Goal: Task Accomplishment & Management: Manage account settings

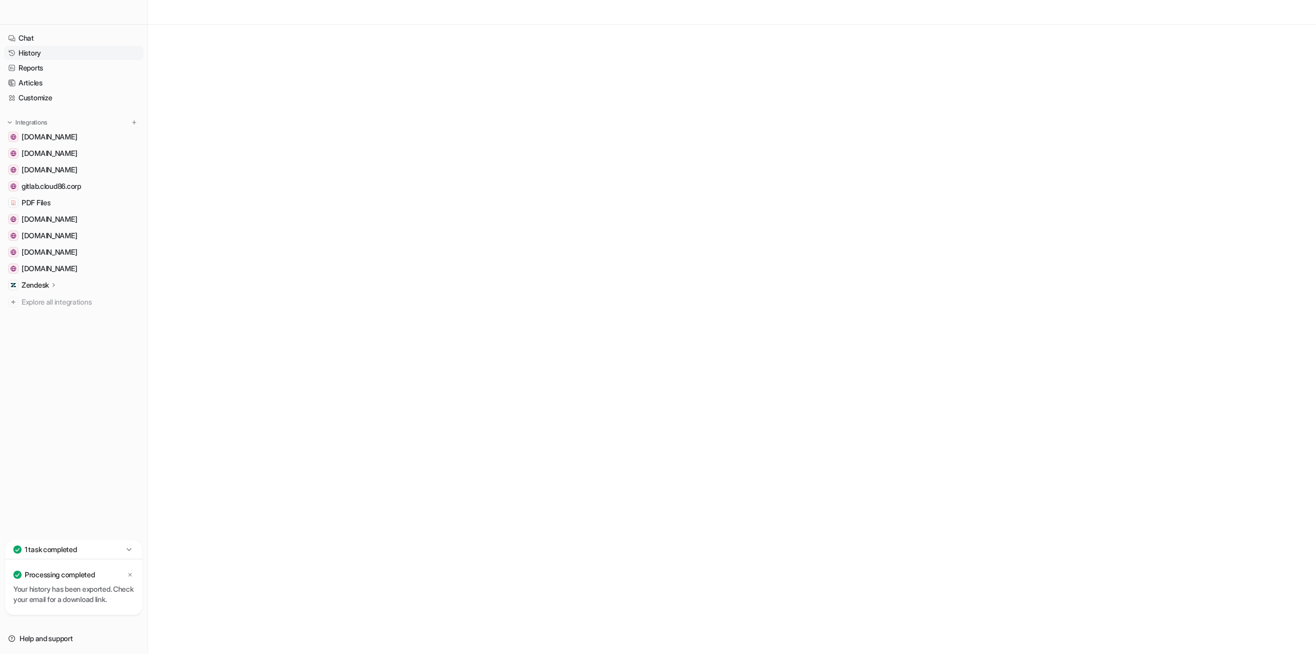
click at [32, 53] on link "History" at bounding box center [73, 53] width 139 height 14
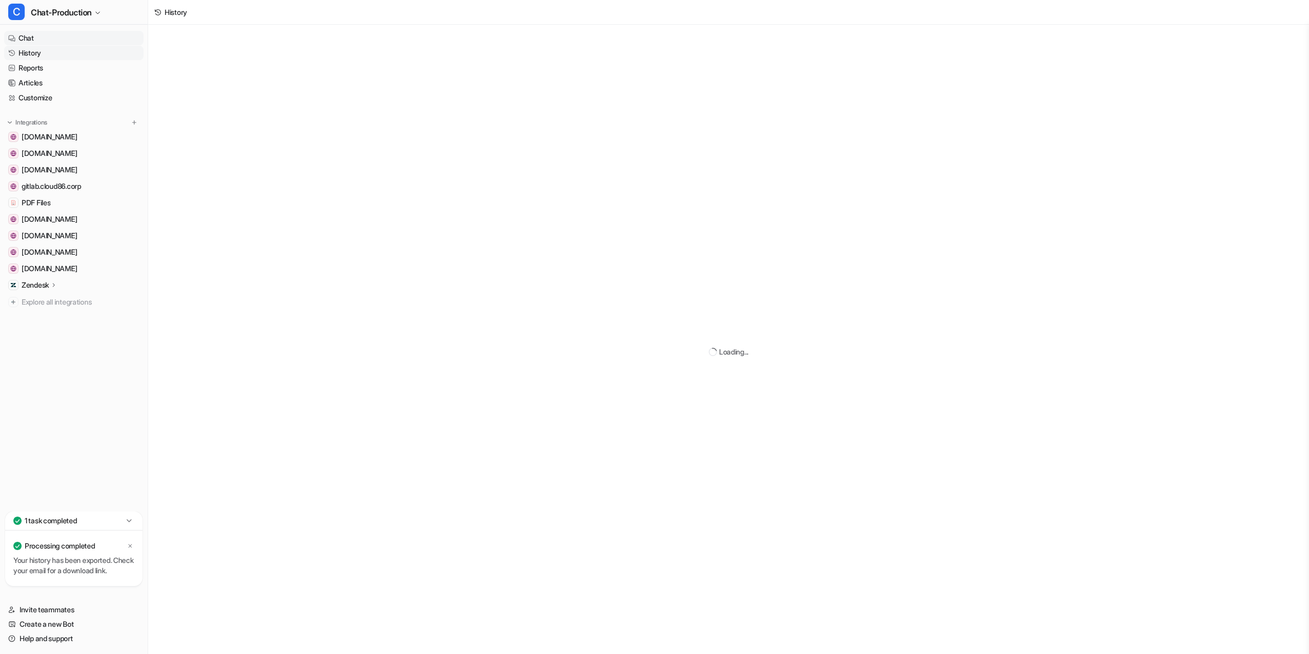
click at [31, 38] on link "Chat" at bounding box center [73, 38] width 139 height 14
type textarea "**********"
click at [35, 58] on link "History" at bounding box center [73, 53] width 139 height 14
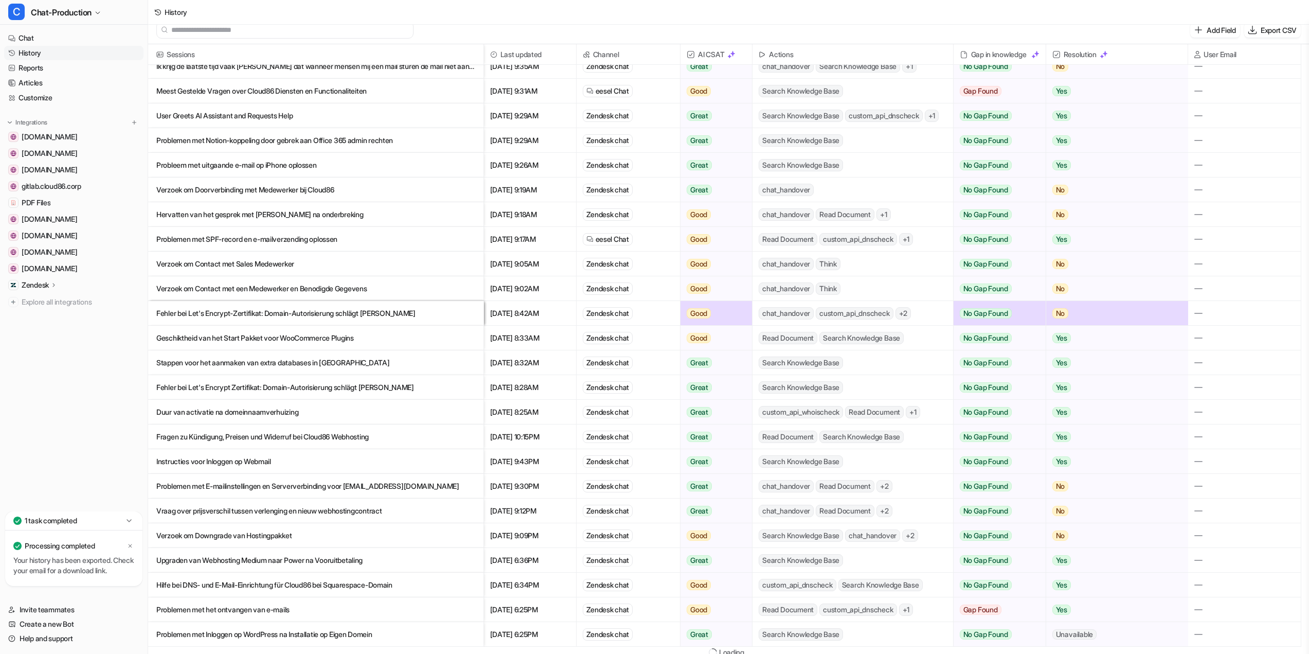
scroll to position [12, 0]
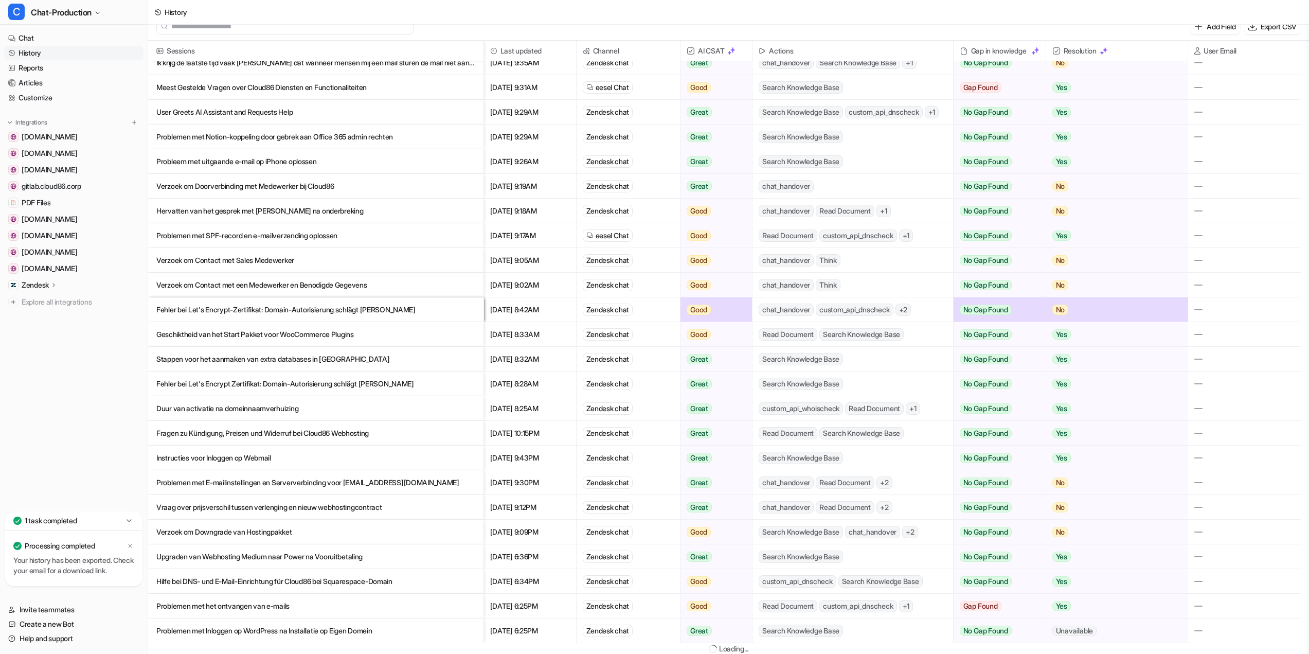
click at [128, 542] on icon at bounding box center [130, 545] width 6 height 6
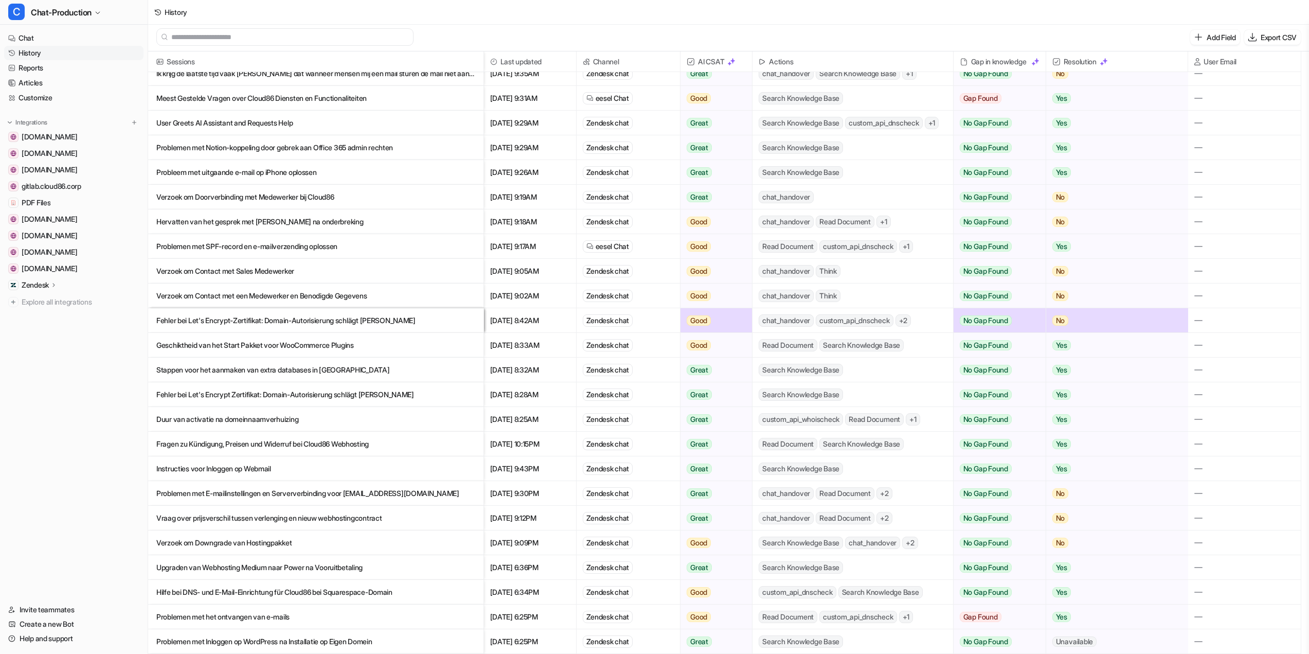
click at [1292, 10] on div "History" at bounding box center [728, 12] width 1161 height 25
click at [51, 7] on span "Chat-Production" at bounding box center [61, 12] width 61 height 14
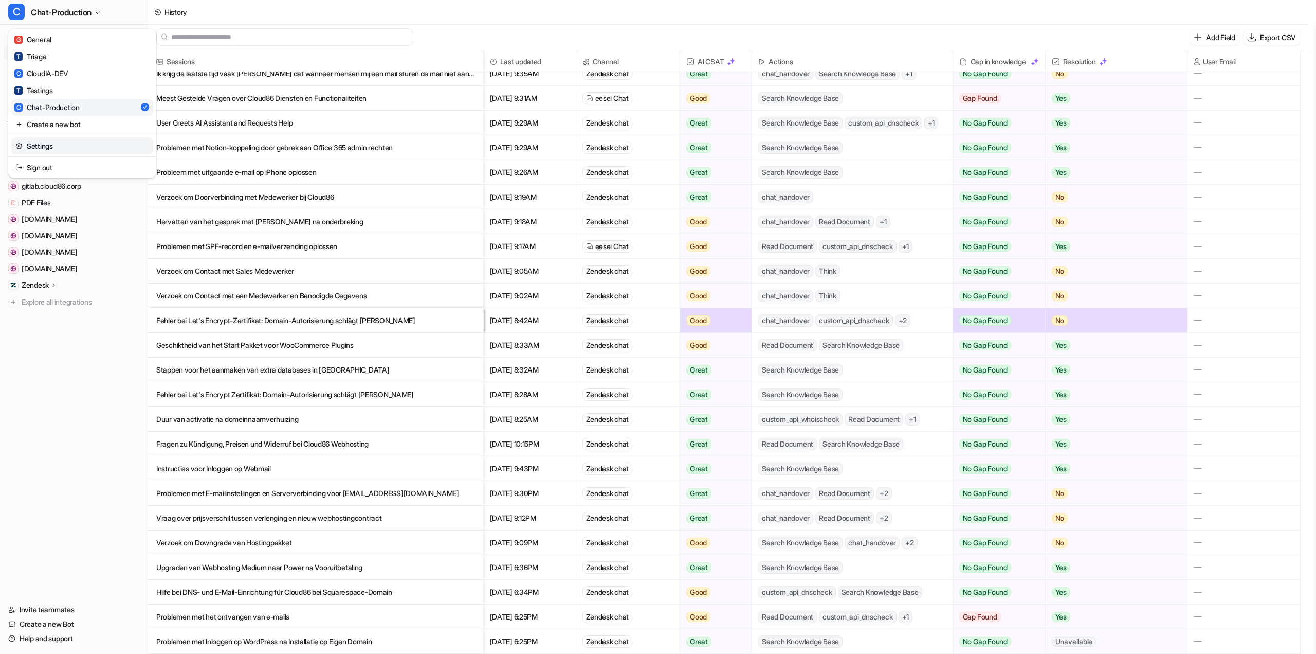
click at [42, 147] on link "Settings" at bounding box center [82, 145] width 142 height 17
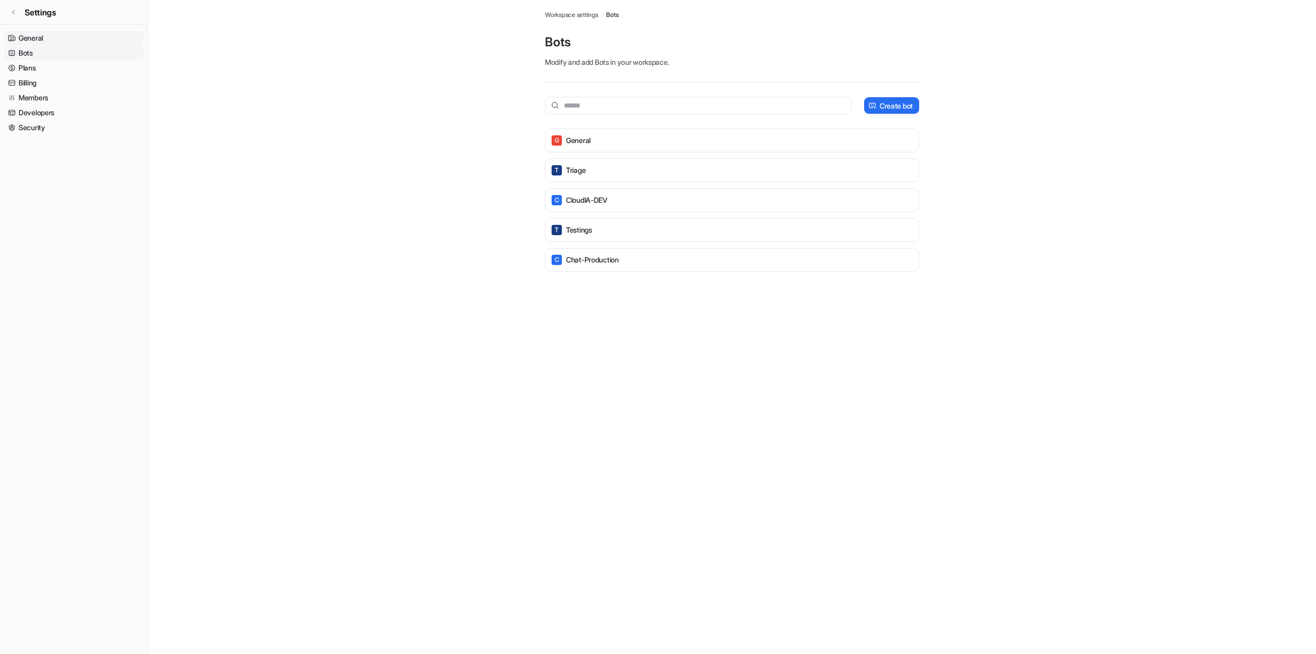
click at [26, 38] on link "General" at bounding box center [73, 38] width 139 height 14
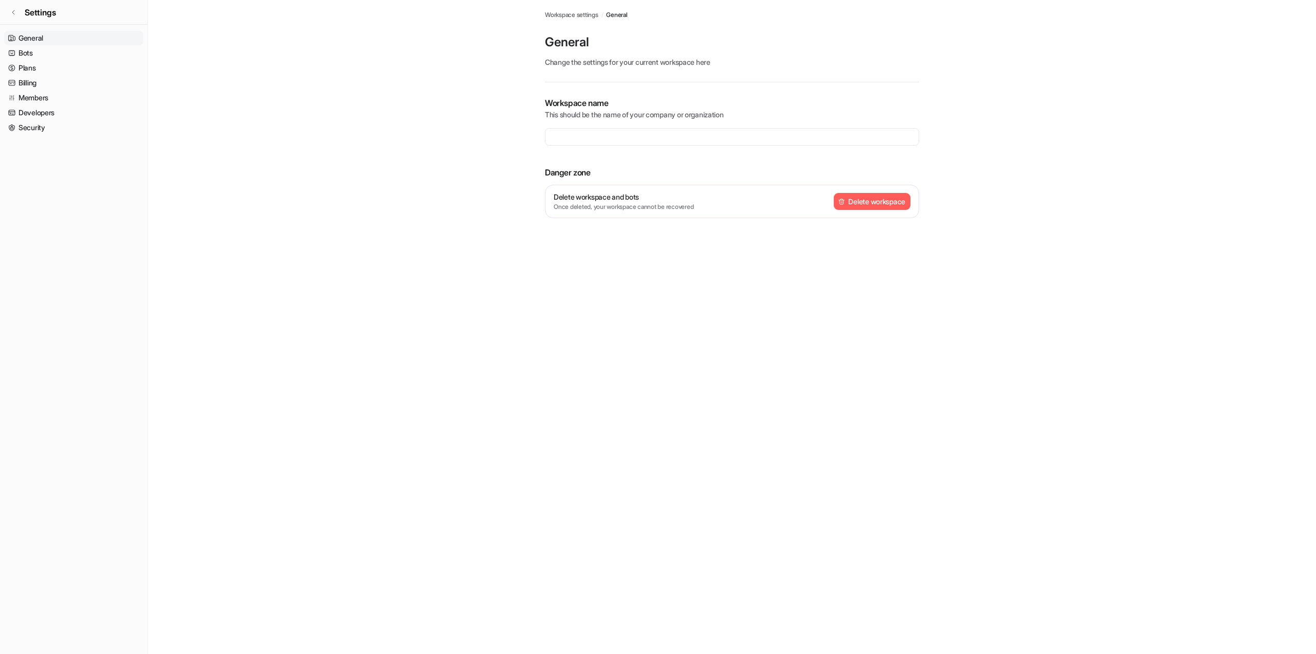
type input "**********"
click at [33, 50] on link "Bots" at bounding box center [73, 53] width 139 height 14
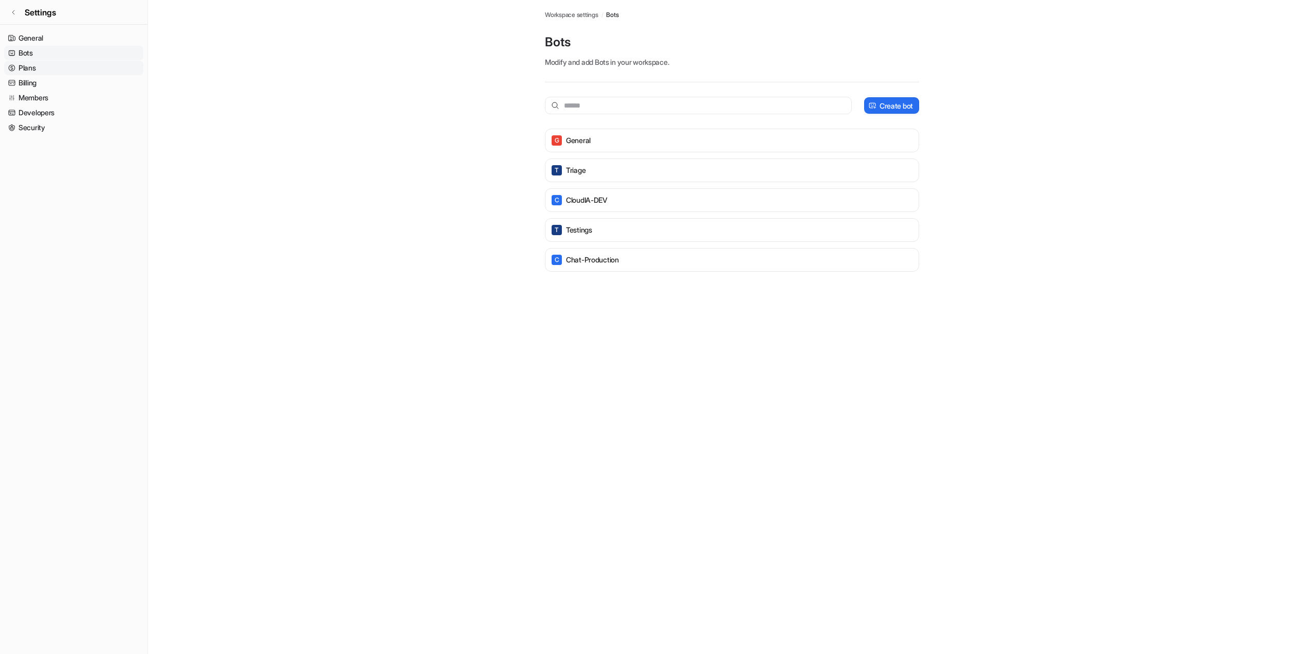
click at [28, 66] on link "Plans" at bounding box center [73, 68] width 139 height 14
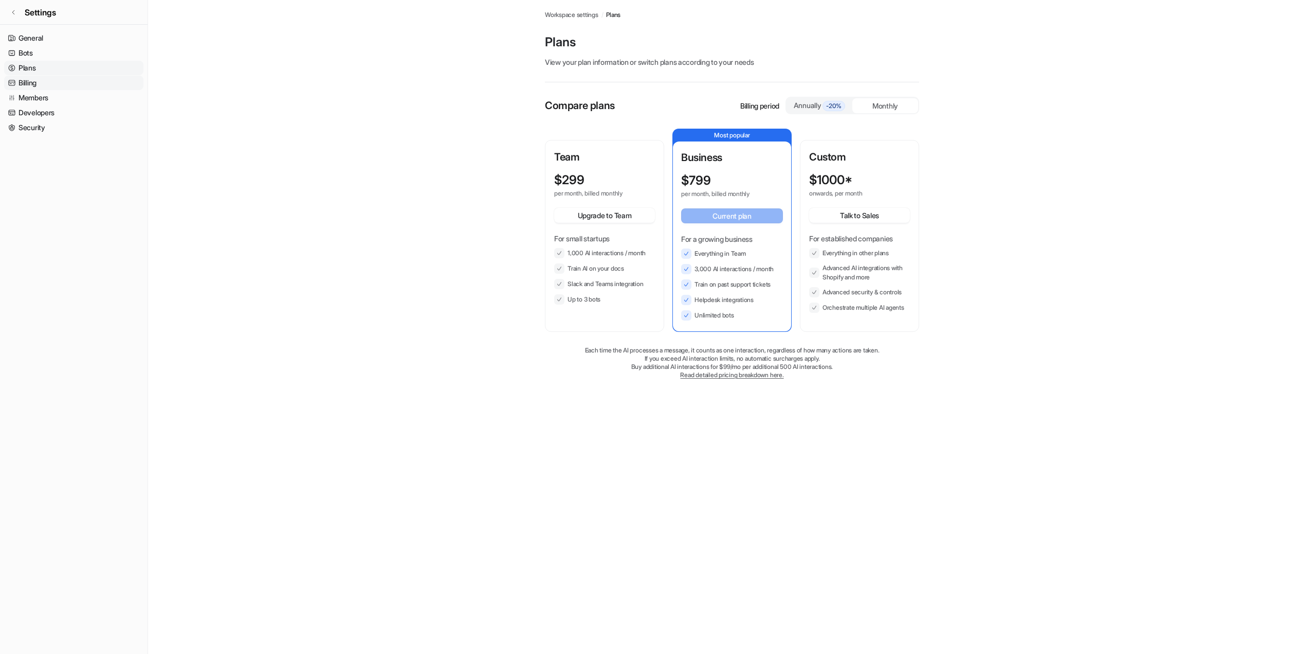
click at [23, 84] on link "Billing" at bounding box center [73, 83] width 139 height 14
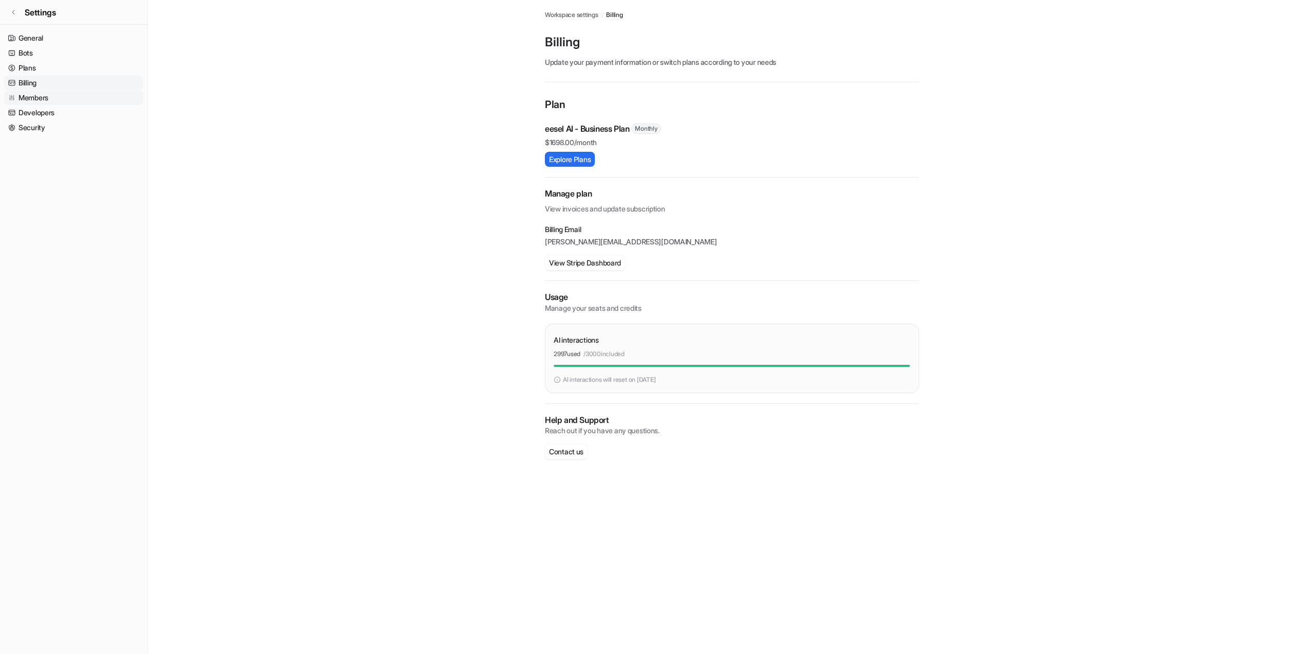
click at [31, 99] on link "Members" at bounding box center [73, 97] width 139 height 14
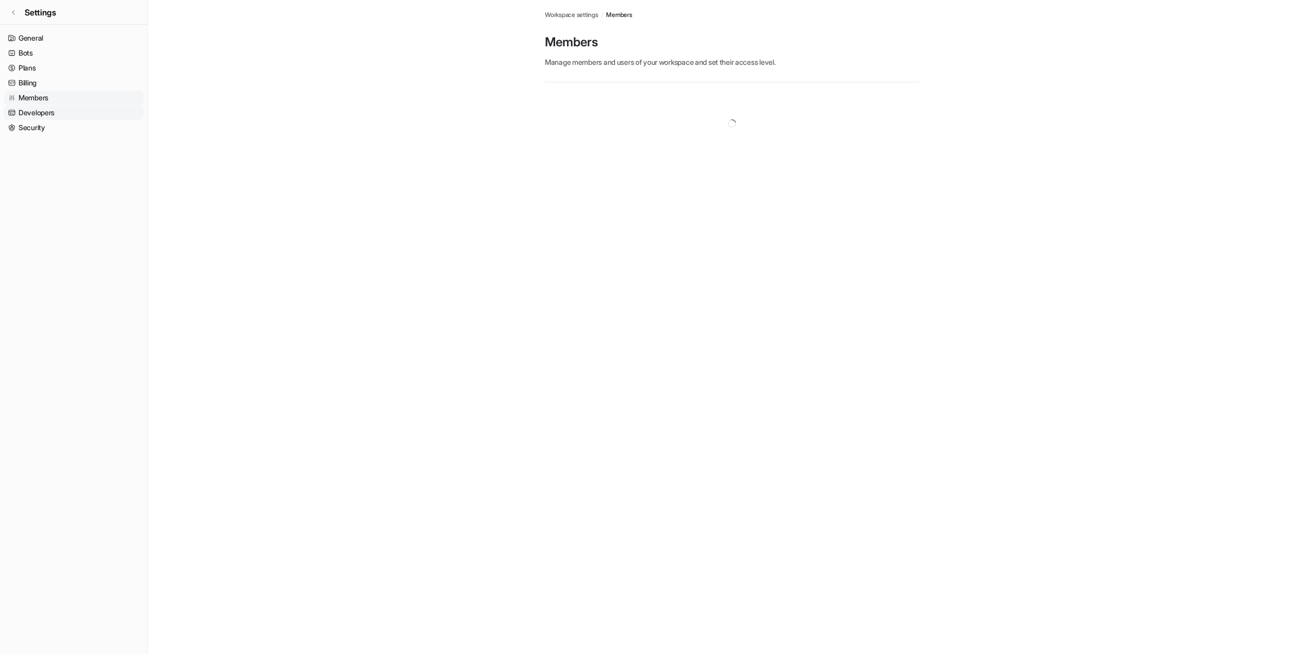
click at [33, 112] on link "Developers" at bounding box center [73, 112] width 139 height 14
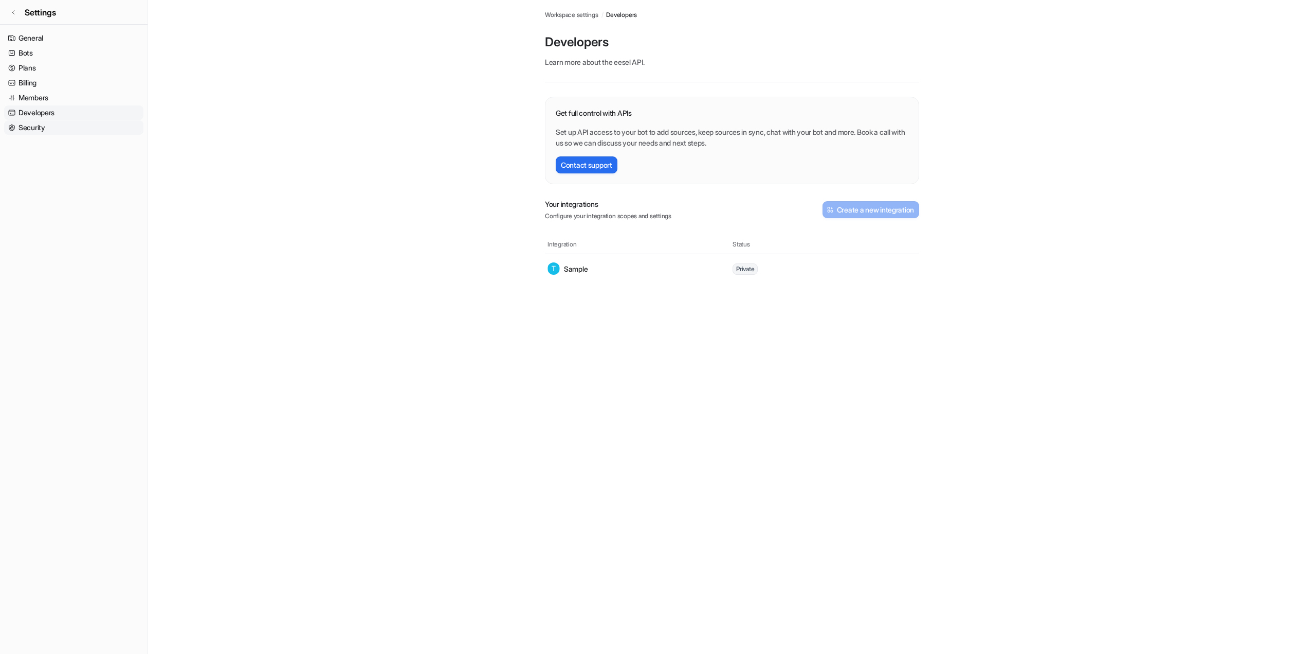
click at [32, 133] on link "Security" at bounding box center [73, 127] width 139 height 14
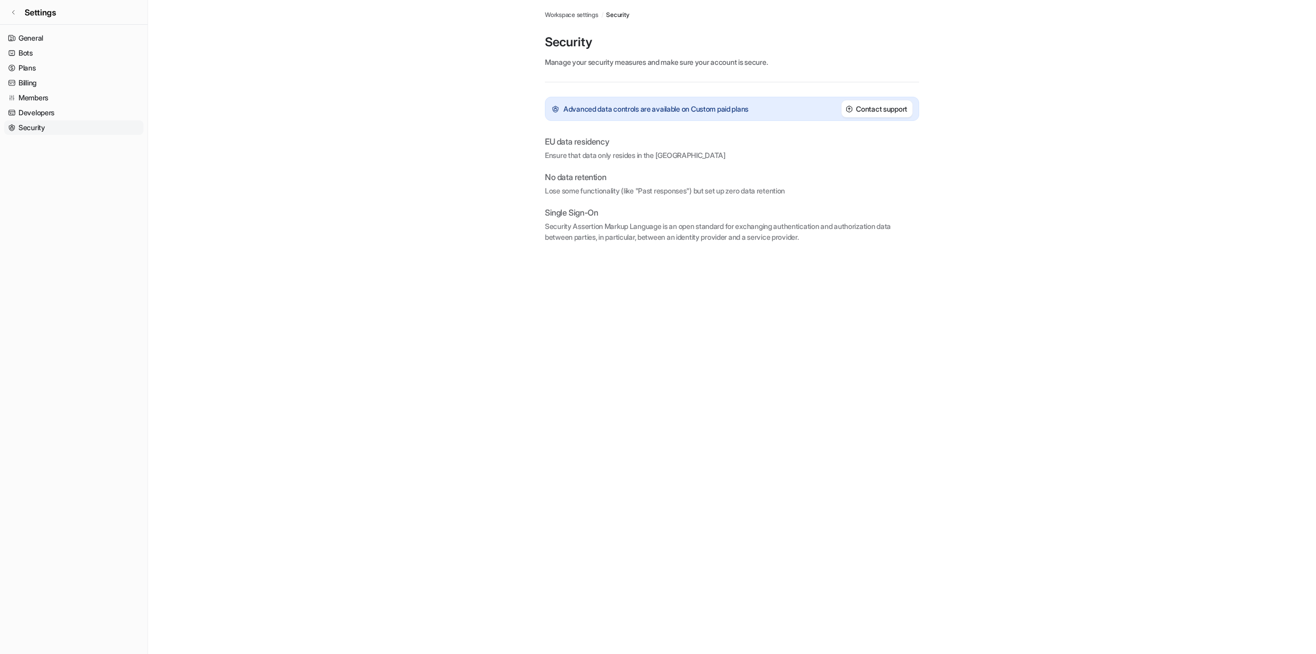
click at [30, 129] on link "Security" at bounding box center [73, 127] width 139 height 14
click at [33, 108] on link "Developers" at bounding box center [73, 112] width 139 height 14
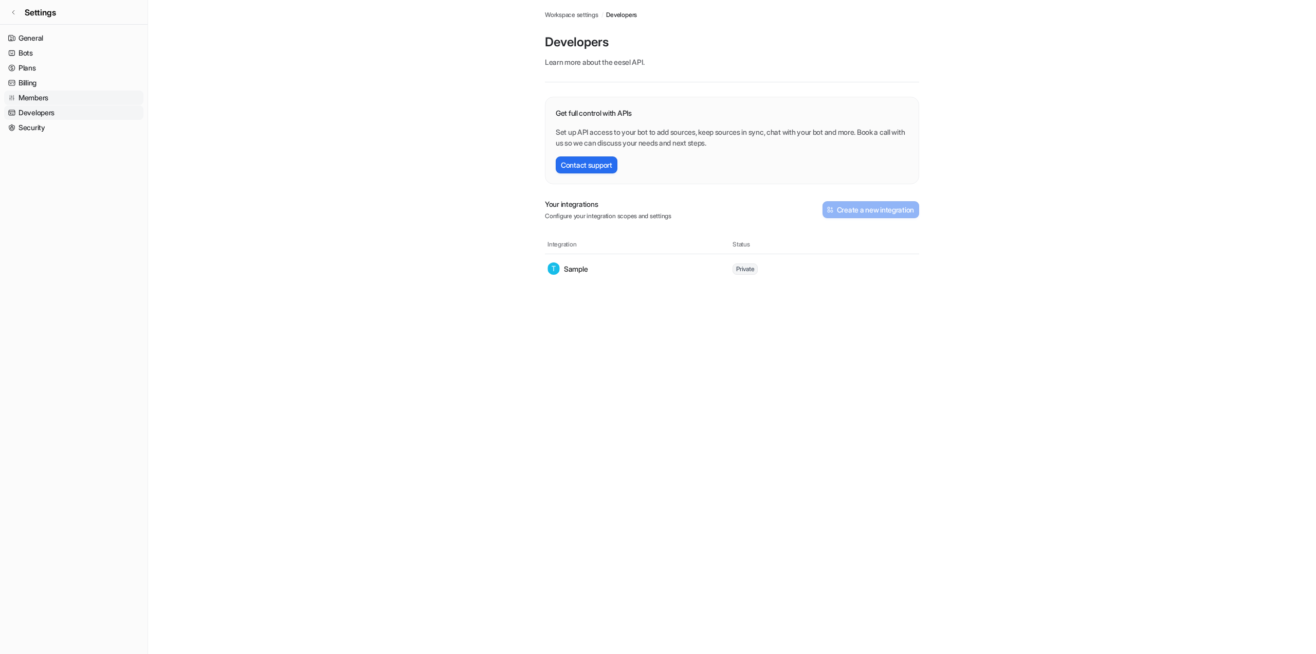
click at [35, 95] on link "Members" at bounding box center [73, 97] width 139 height 14
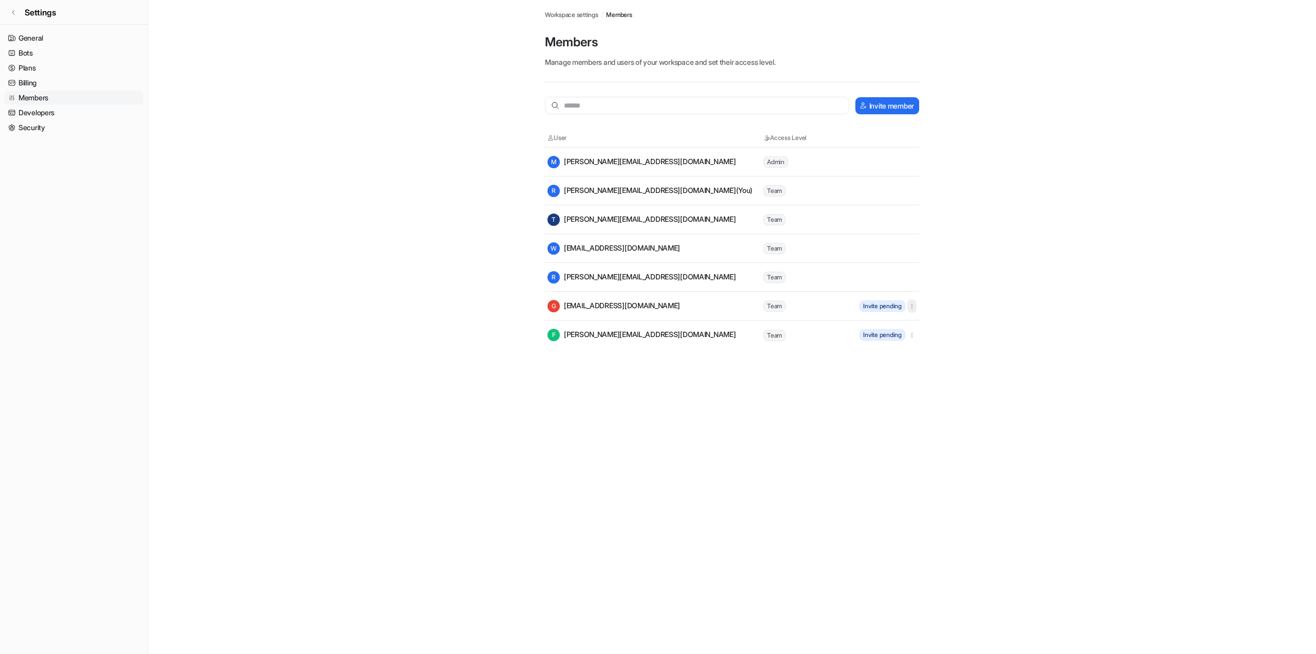
click at [914, 307] on icon "button" at bounding box center [912, 305] width 7 height 7
click at [29, 82] on link "Billing" at bounding box center [73, 83] width 139 height 14
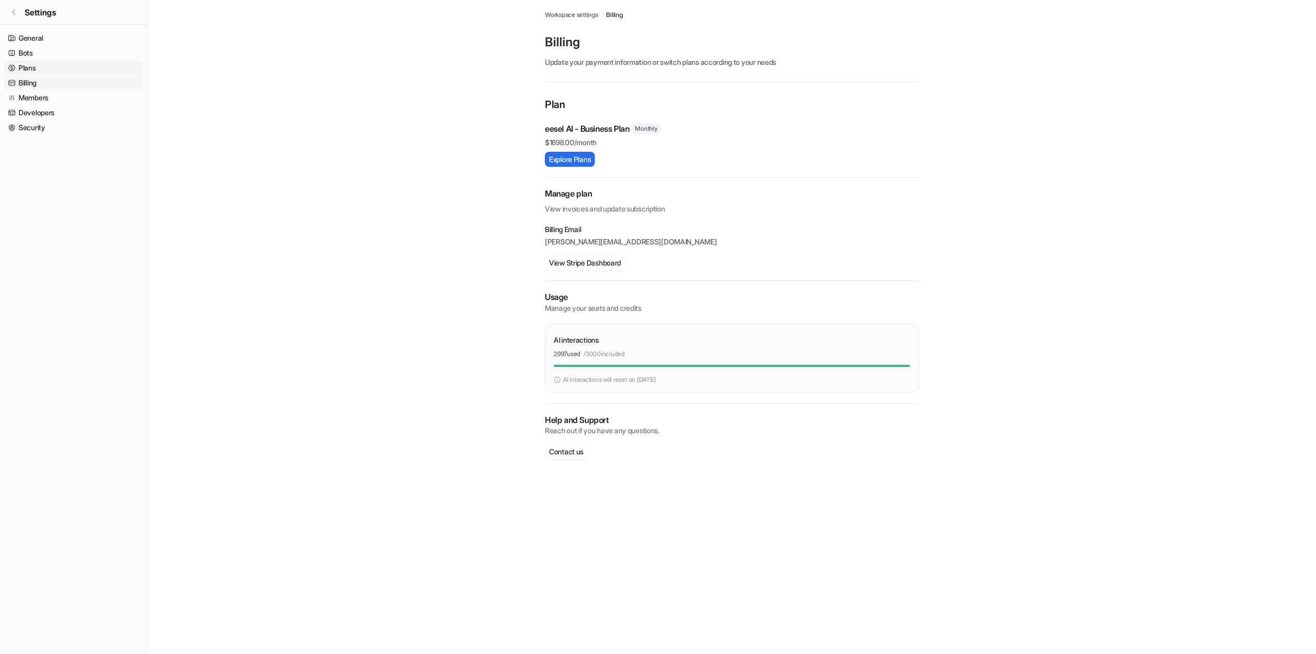
click at [33, 68] on link "Plans" at bounding box center [73, 68] width 139 height 14
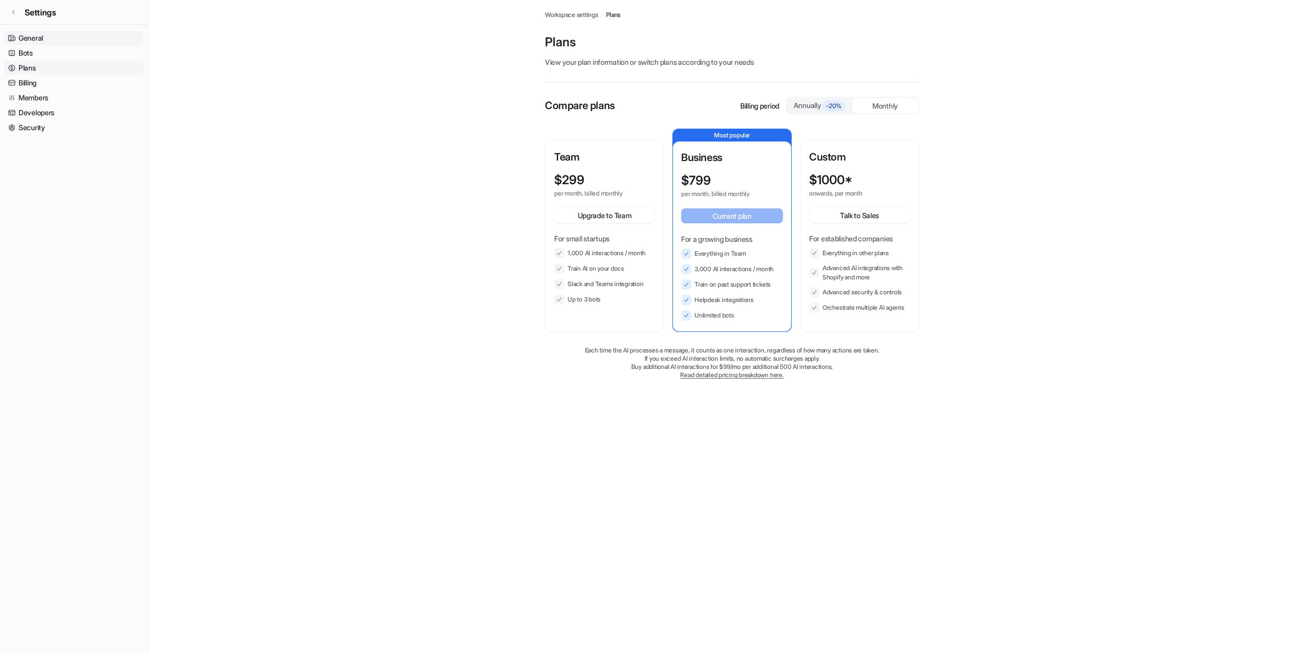
click at [26, 42] on link "General" at bounding box center [73, 38] width 139 height 14
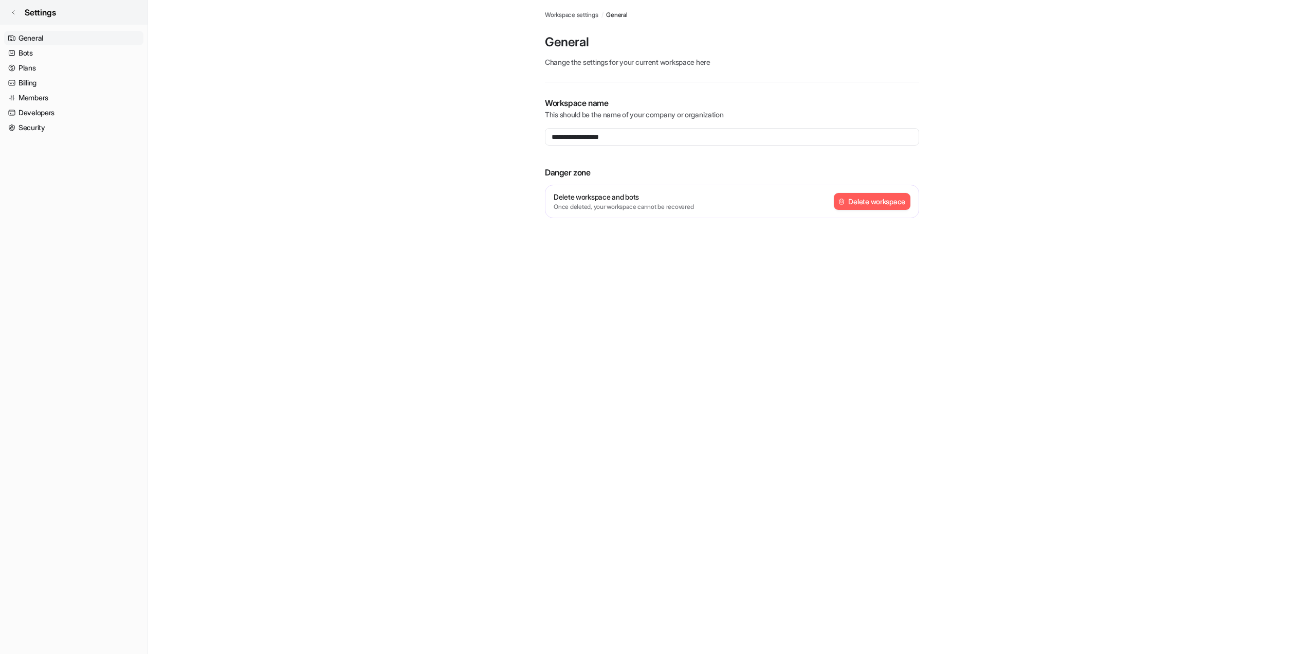
click at [11, 14] on icon at bounding box center [13, 12] width 6 height 6
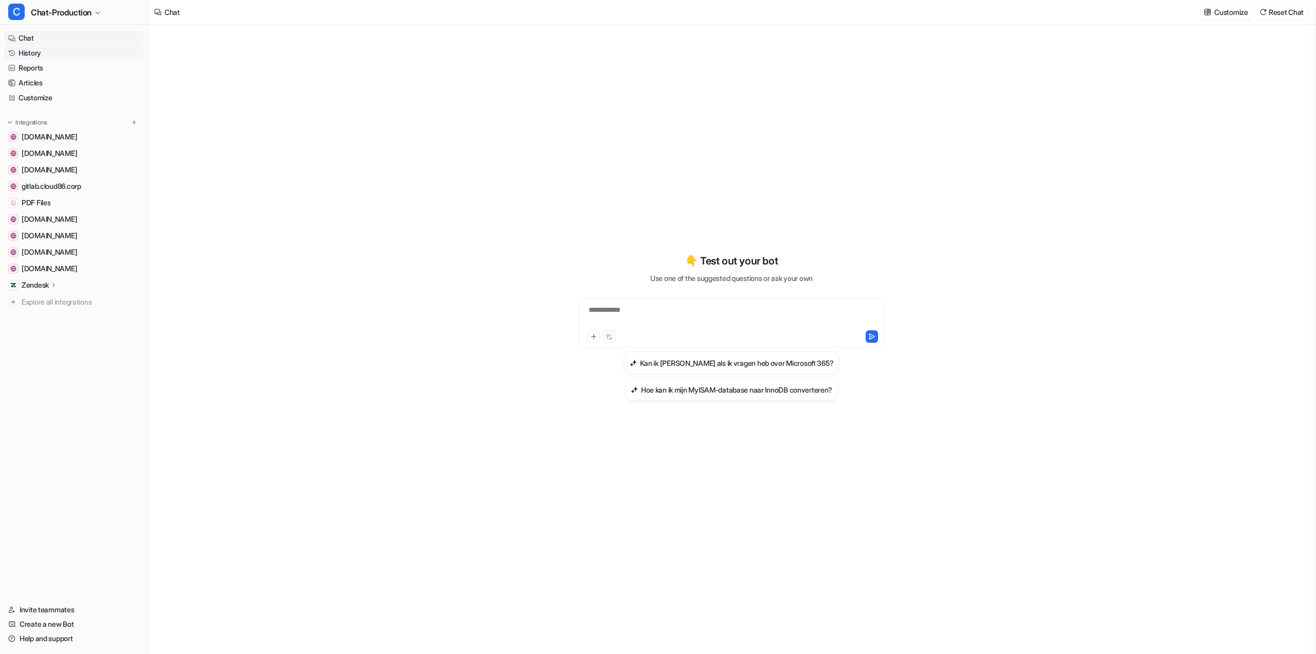
click at [32, 53] on link "History" at bounding box center [73, 53] width 139 height 14
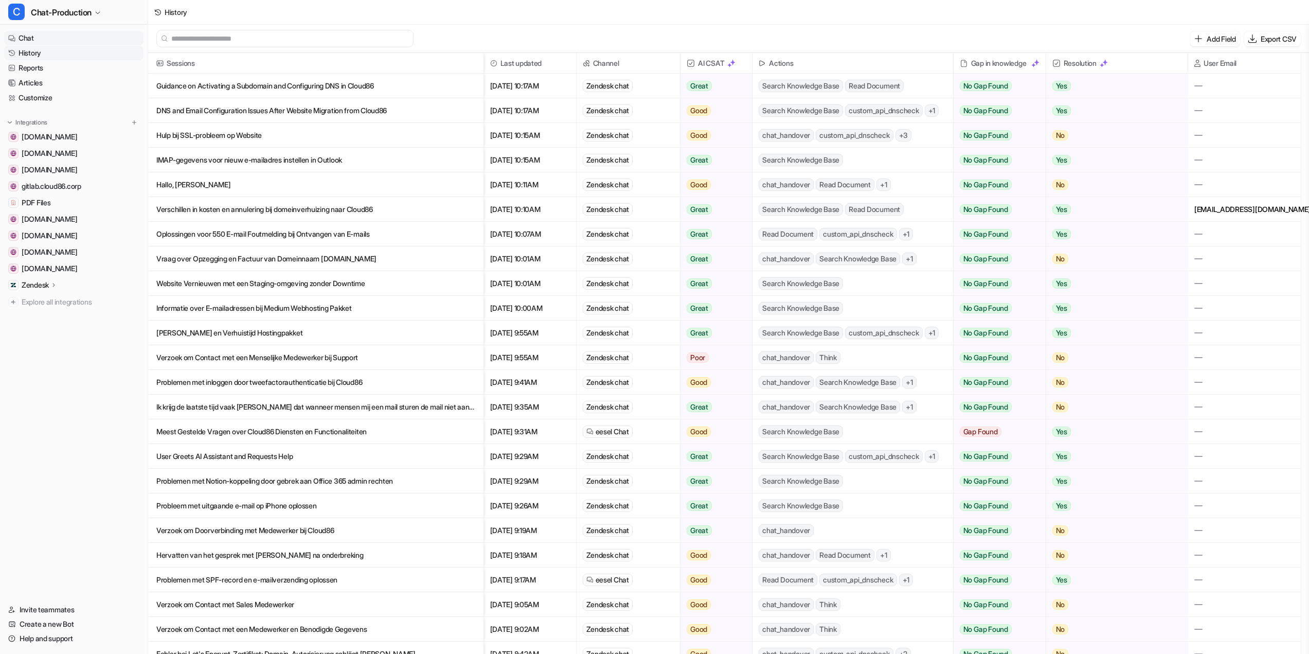
click at [34, 44] on link "Chat" at bounding box center [73, 38] width 139 height 14
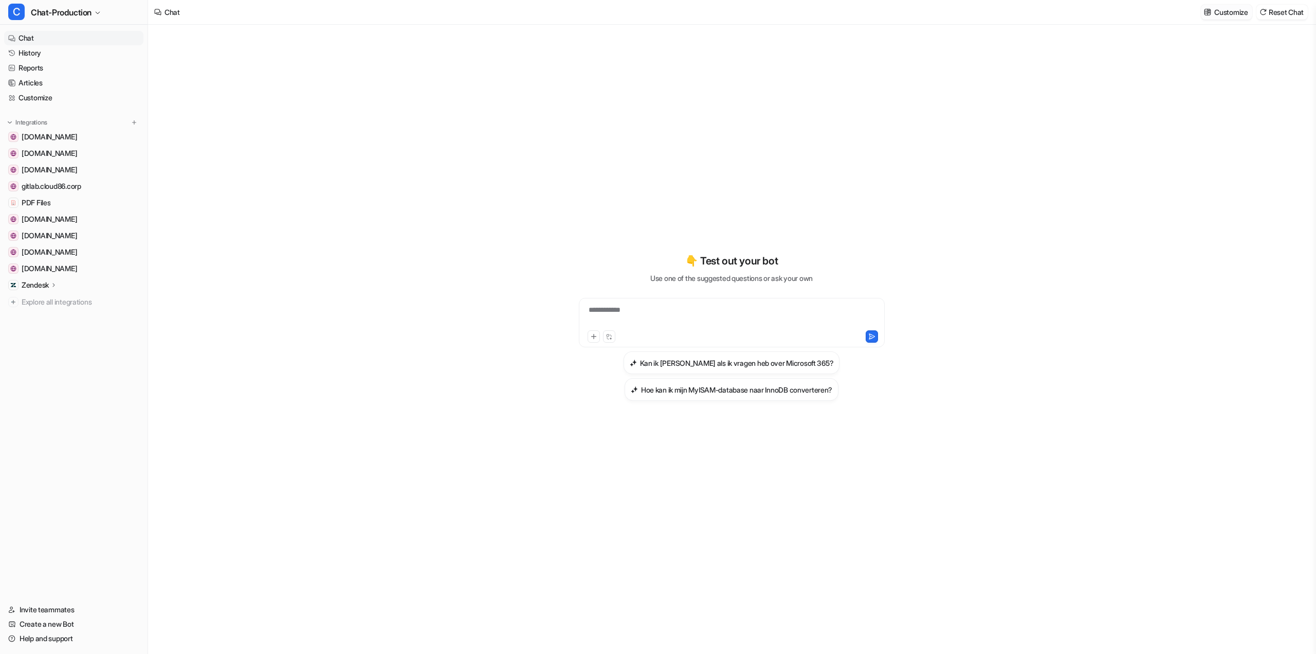
click at [1230, 10] on p "Customize" at bounding box center [1231, 12] width 33 height 11
